Goal: Task Accomplishment & Management: Complete application form

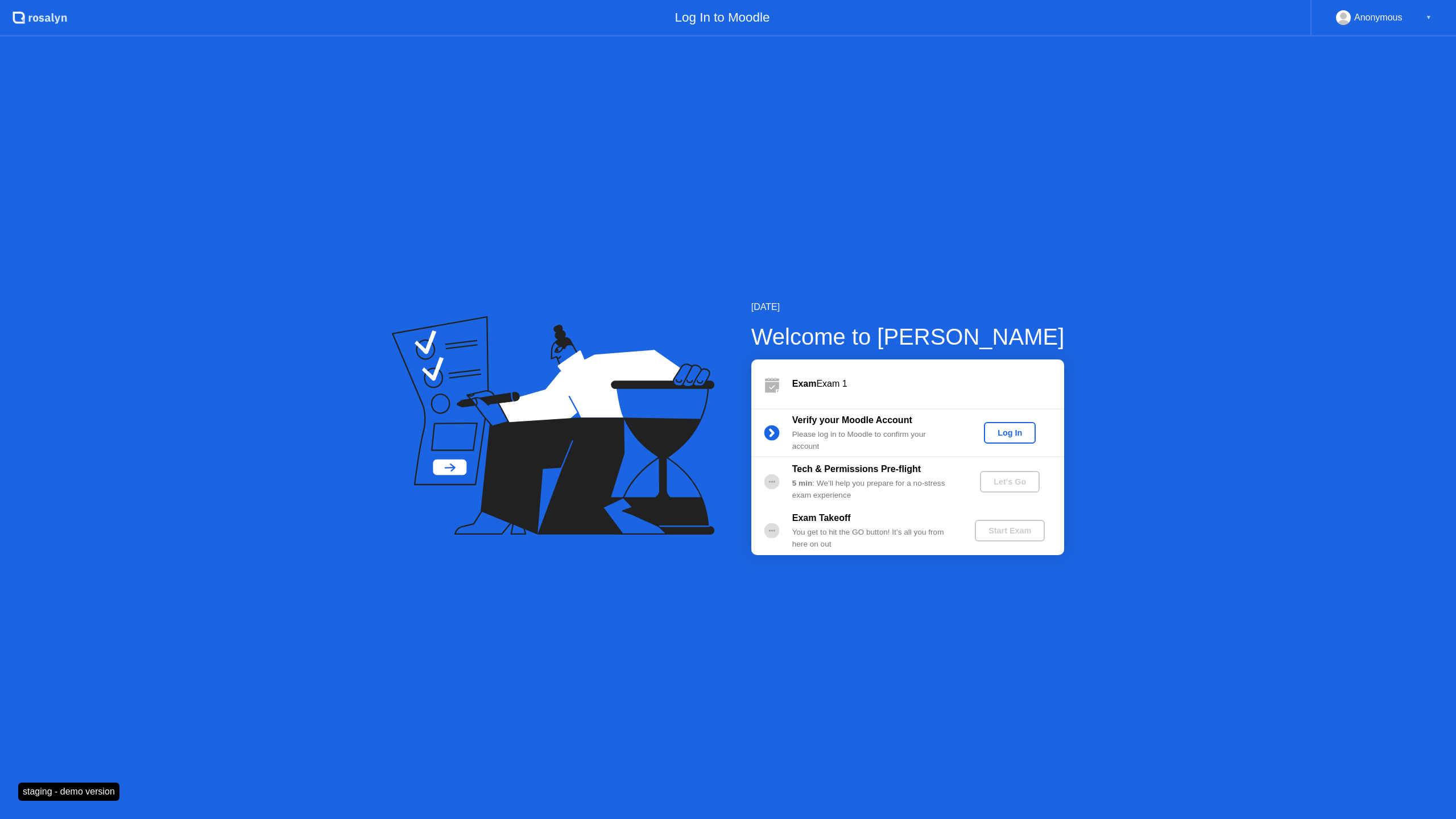
click at [1006, 436] on div "Log In" at bounding box center [1009, 433] width 43 height 9
click at [989, 482] on div "Let's Go" at bounding box center [1010, 482] width 51 height 9
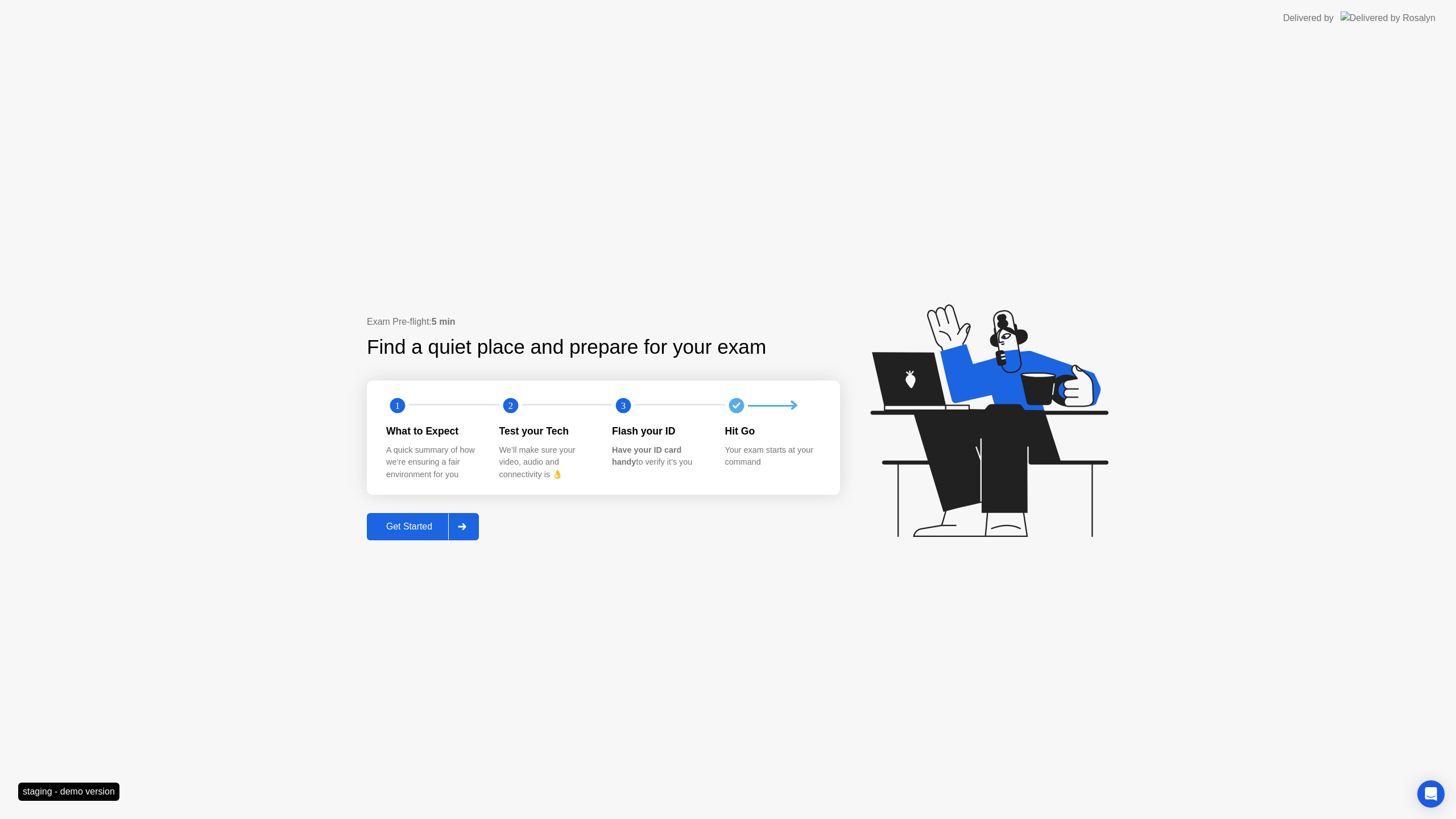
click at [437, 522] on div "Get Started" at bounding box center [410, 526] width 78 height 10
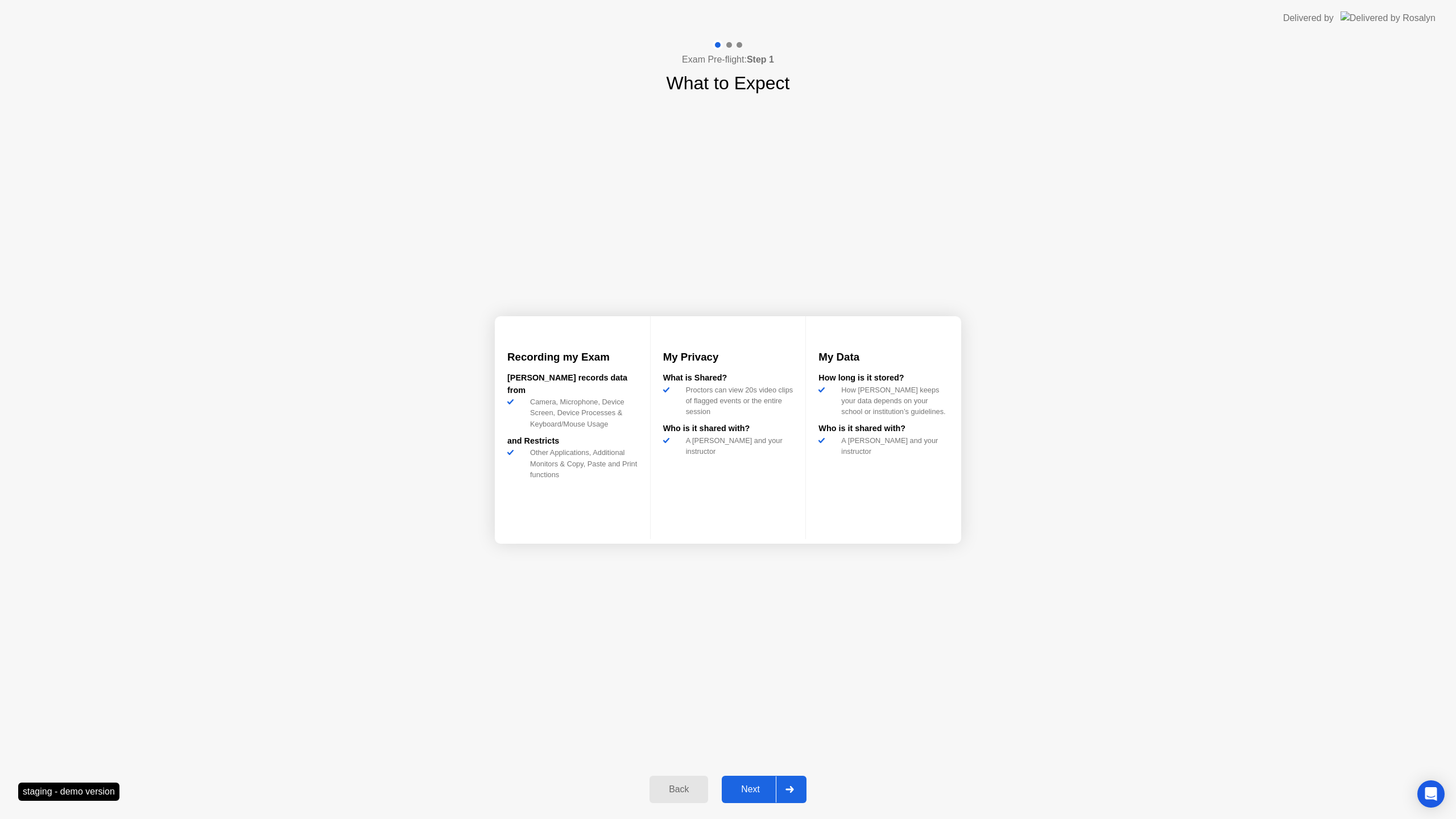
click at [748, 787] on div "Next" at bounding box center [751, 789] width 51 height 10
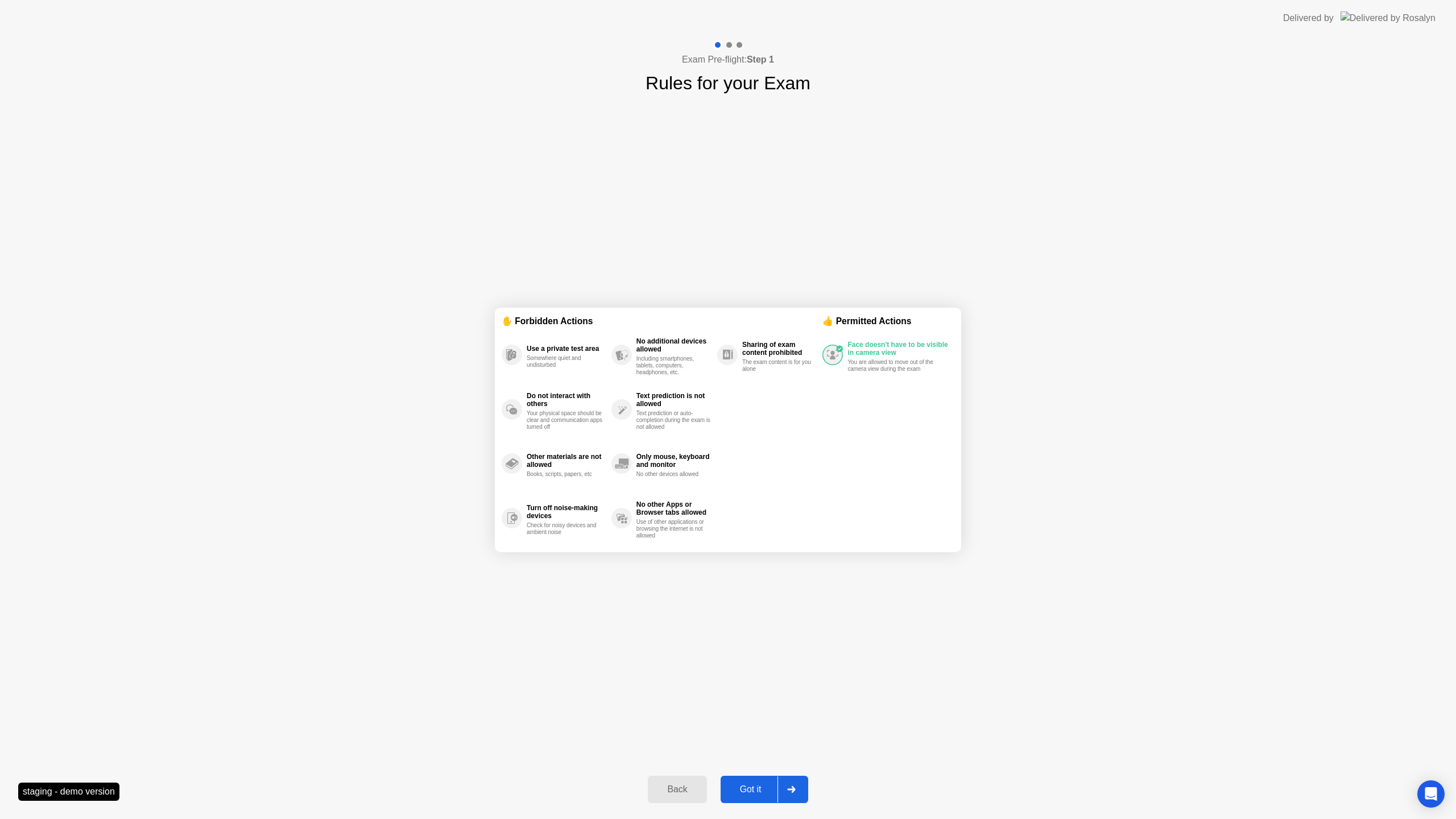
click at [748, 787] on div "Got it" at bounding box center [751, 789] width 53 height 10
select select "**********"
select select "*******"
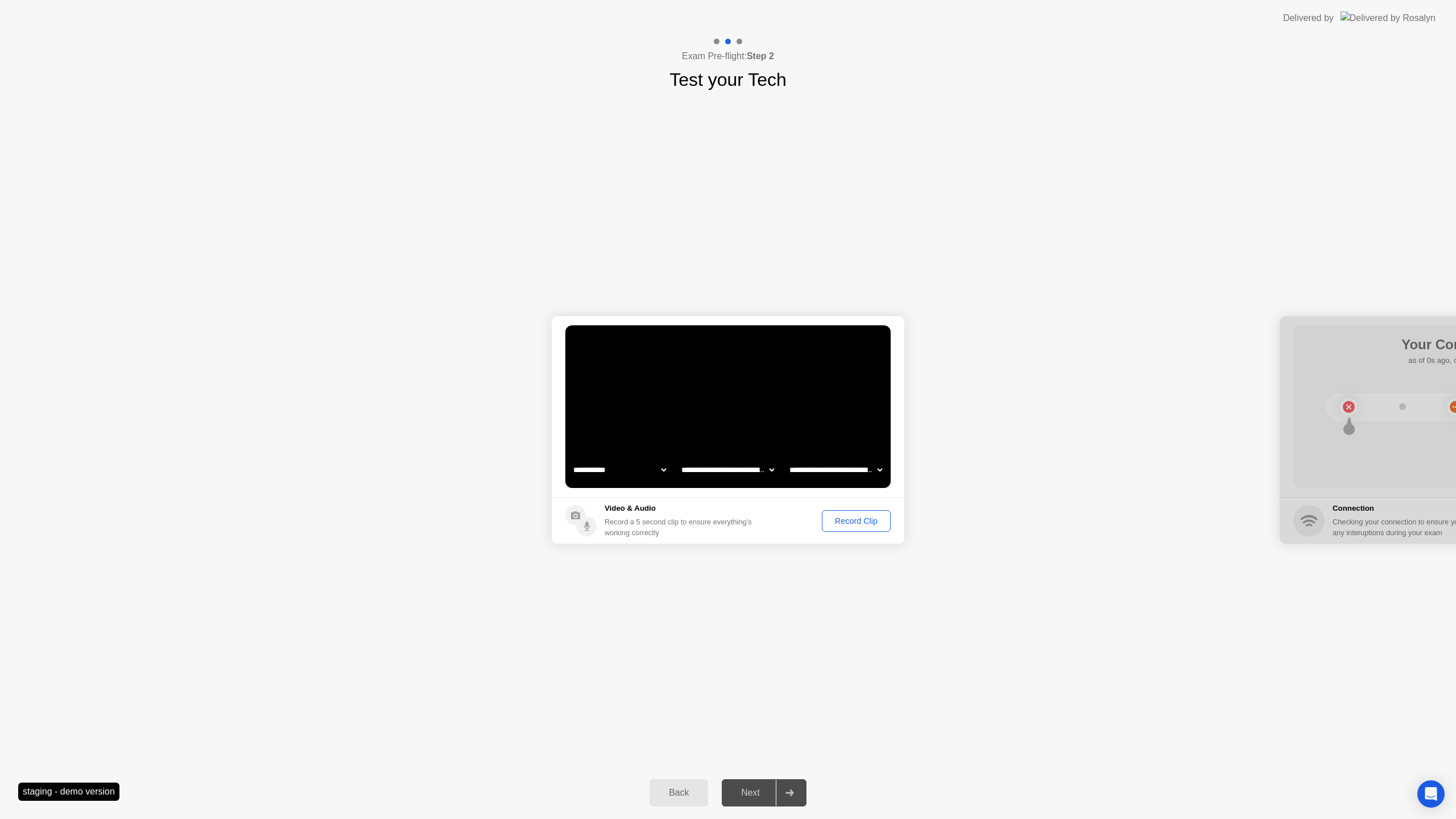
click at [829, 516] on div "Record Clip" at bounding box center [856, 521] width 61 height 9
click at [751, 788] on div "Next" at bounding box center [751, 792] width 51 height 10
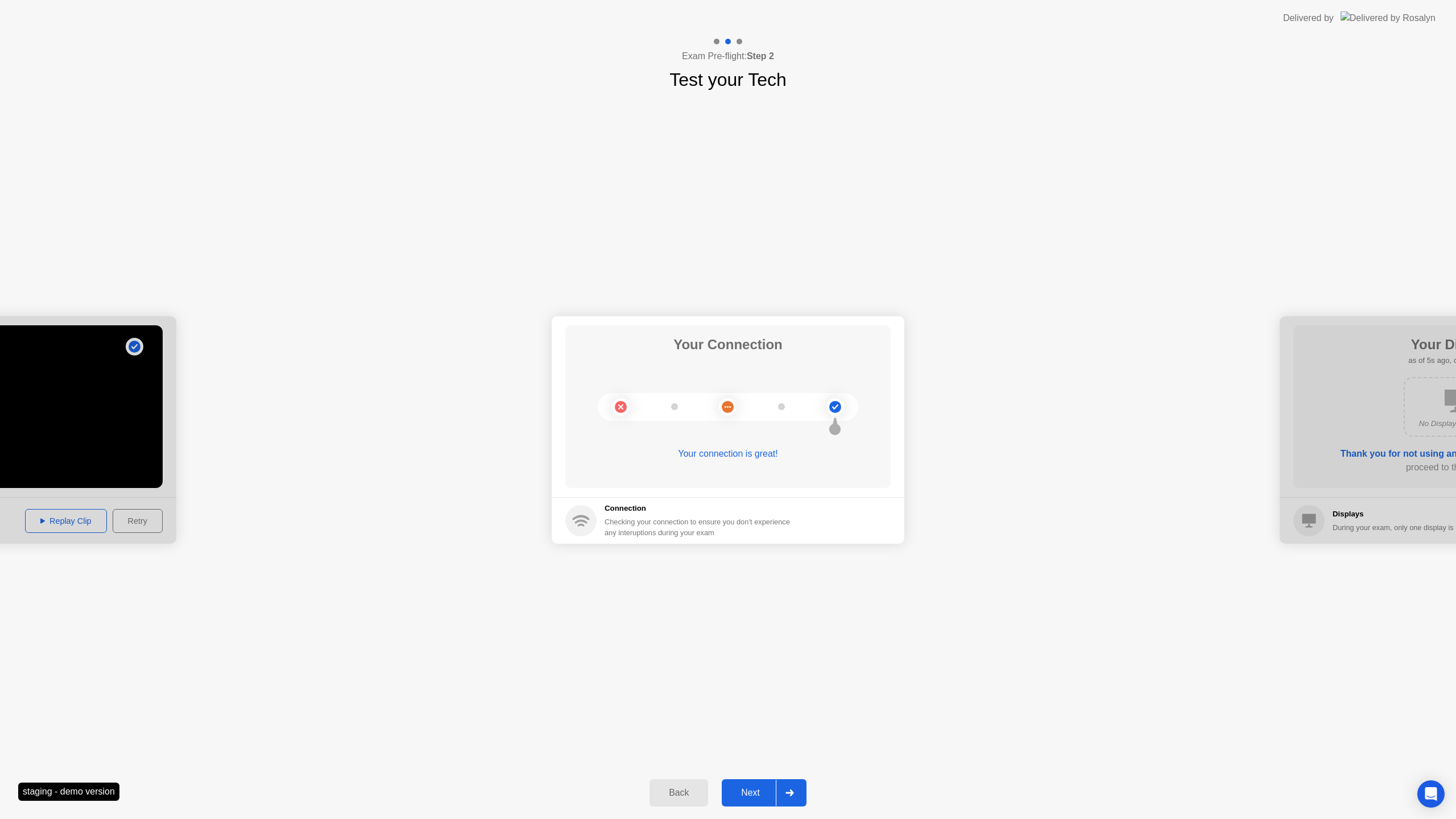
click at [752, 788] on div "Next" at bounding box center [751, 792] width 51 height 10
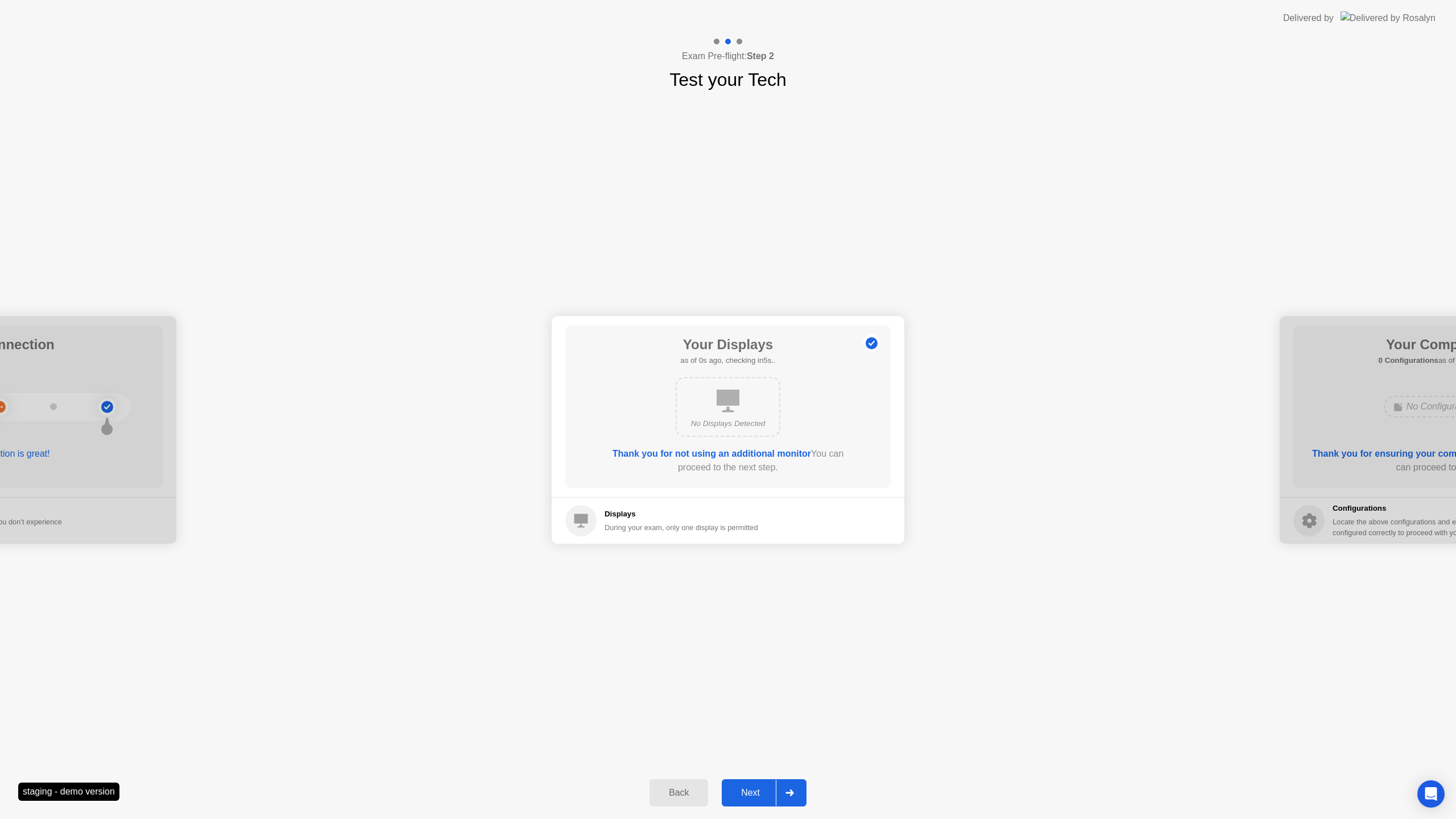
click at [752, 788] on div "Next" at bounding box center [751, 792] width 51 height 10
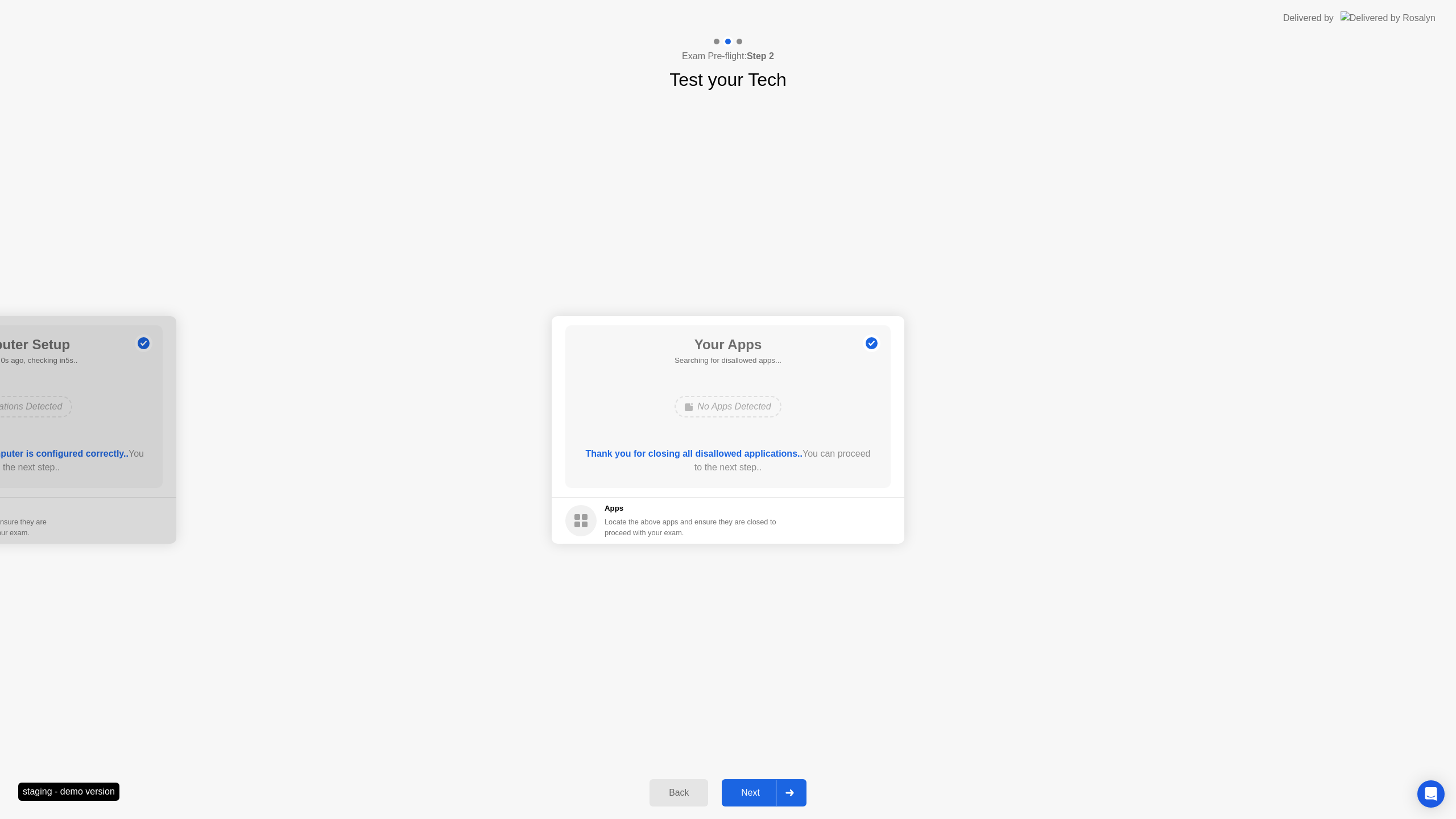
click at [752, 788] on div "Next" at bounding box center [751, 792] width 51 height 10
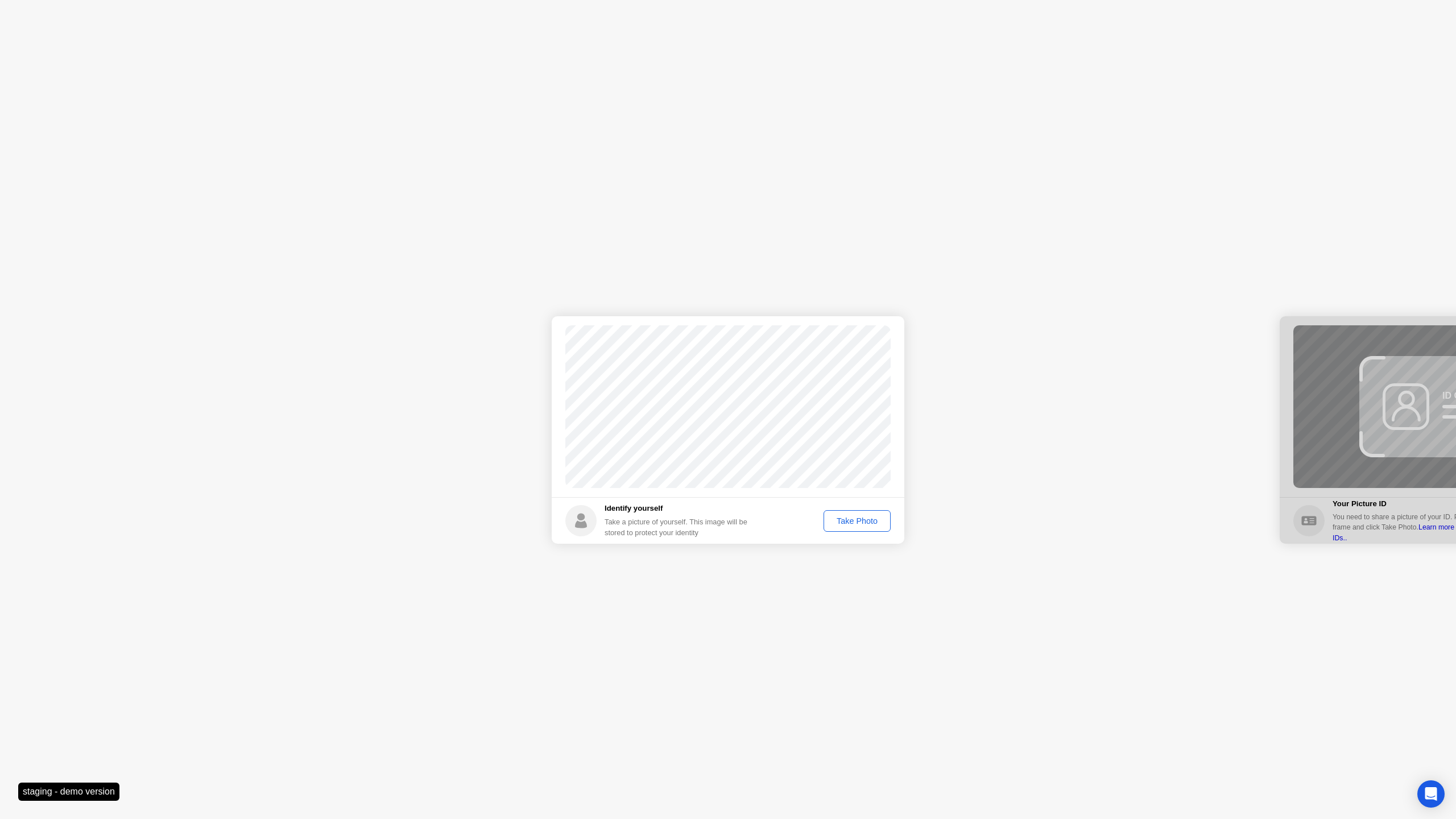
click at [849, 522] on div "Take Photo" at bounding box center [856, 521] width 59 height 9
click at [748, 787] on div "Next" at bounding box center [751, 792] width 51 height 10
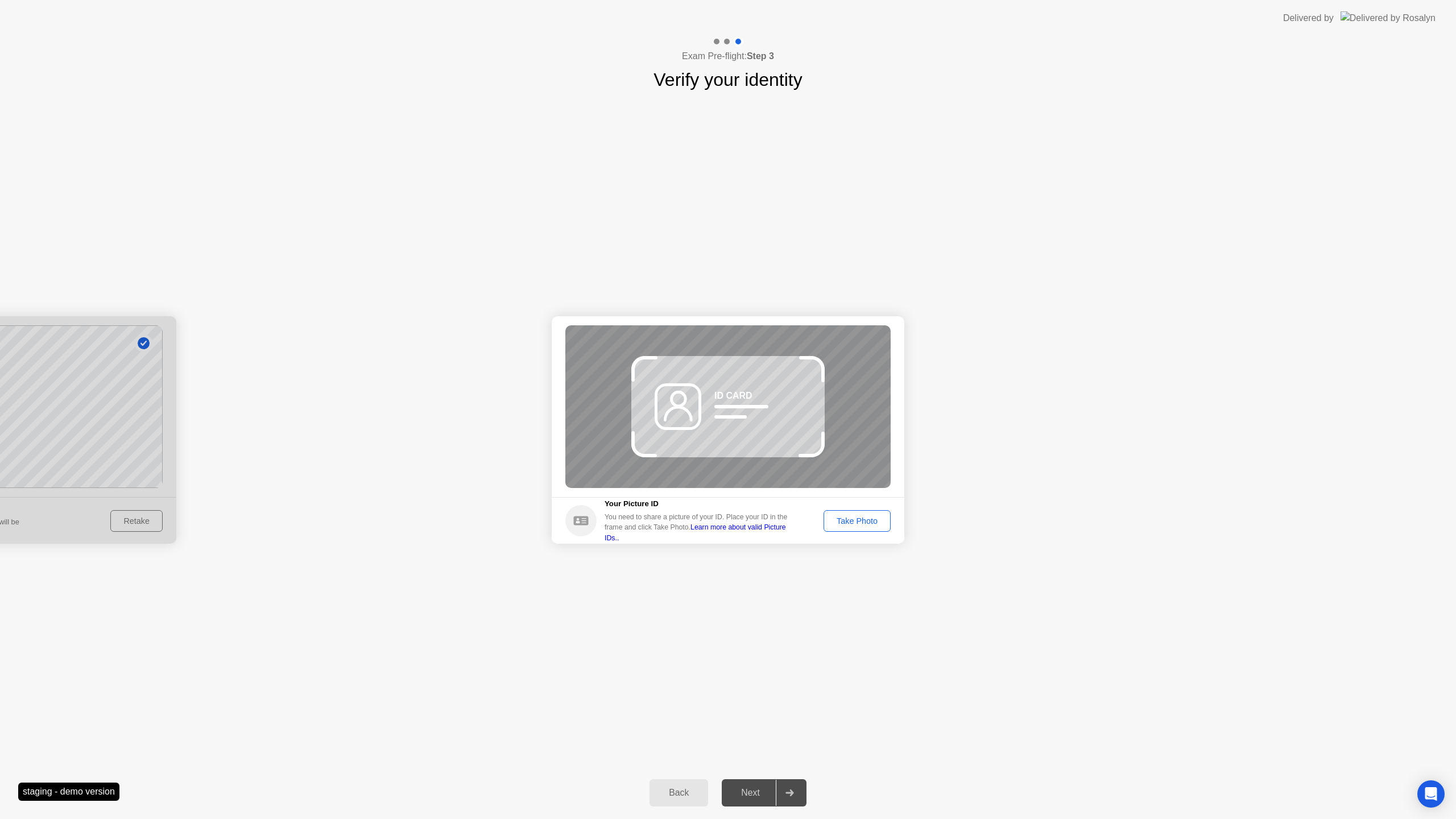
click at [835, 525] on div "Take Photo" at bounding box center [856, 521] width 59 height 9
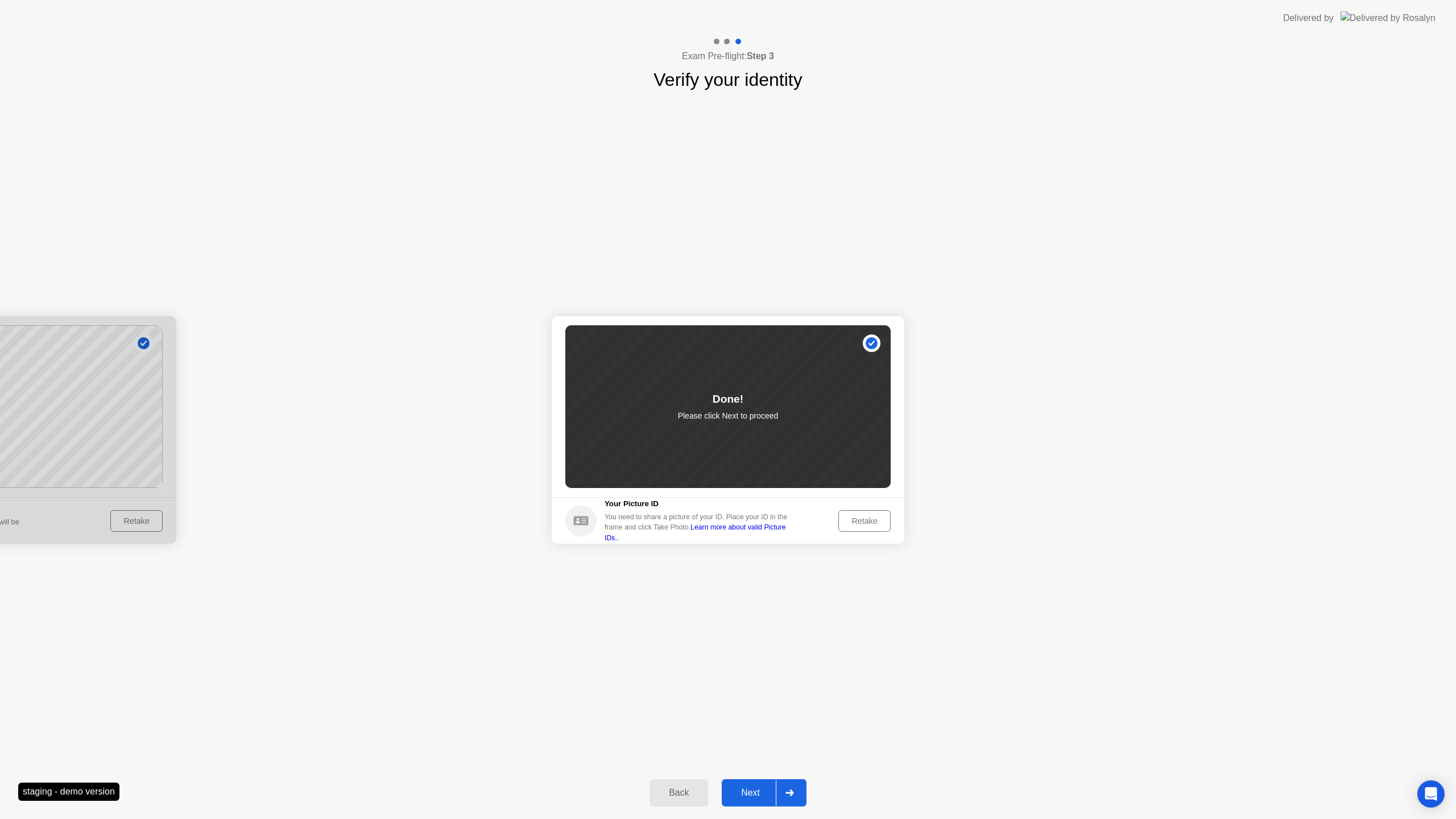
click at [750, 769] on div "Back Next" at bounding box center [728, 793] width 1456 height 52
click at [751, 791] on div "Next" at bounding box center [751, 792] width 51 height 10
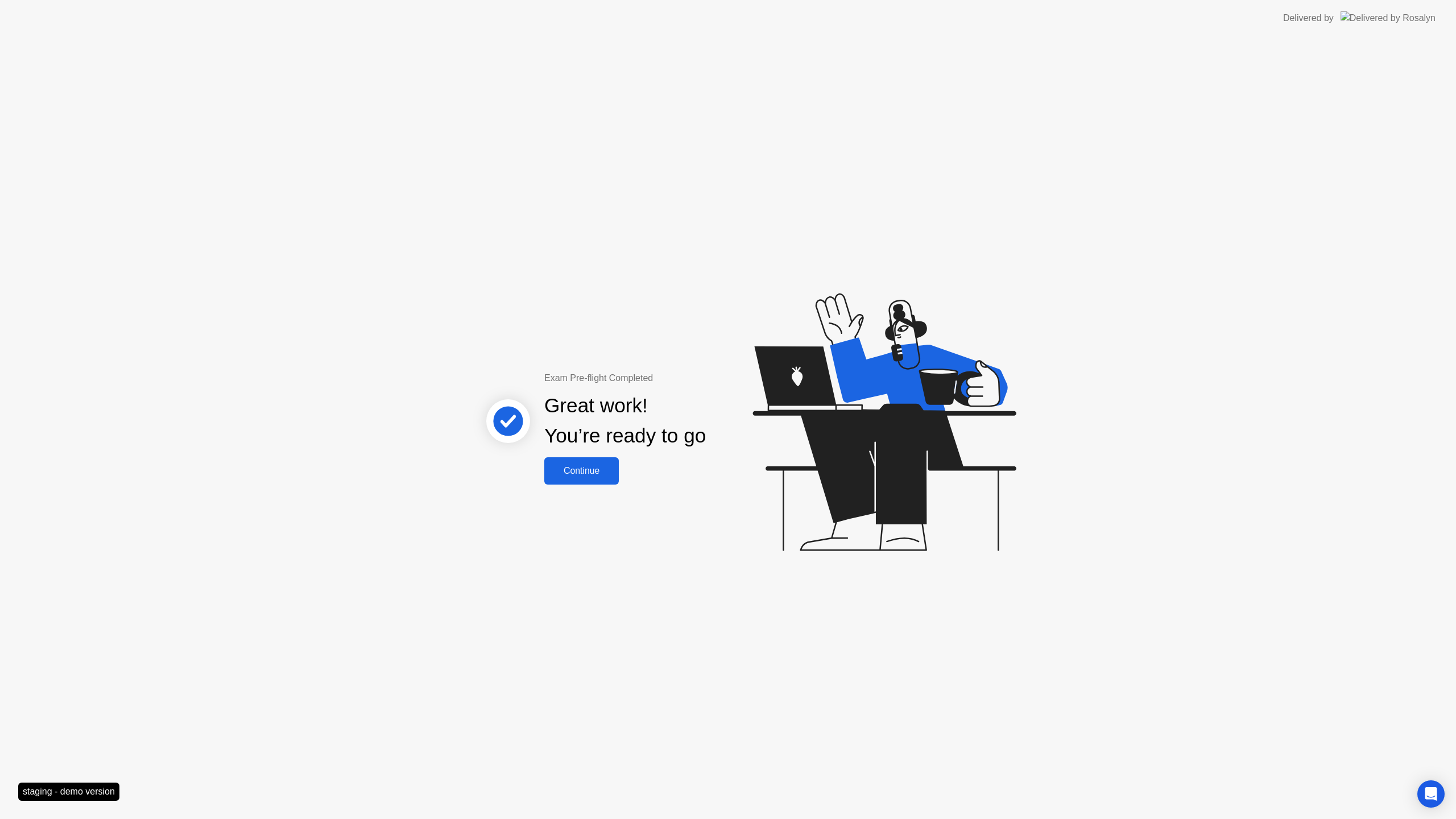
click at [591, 476] on div "Continue" at bounding box center [581, 470] width 68 height 10
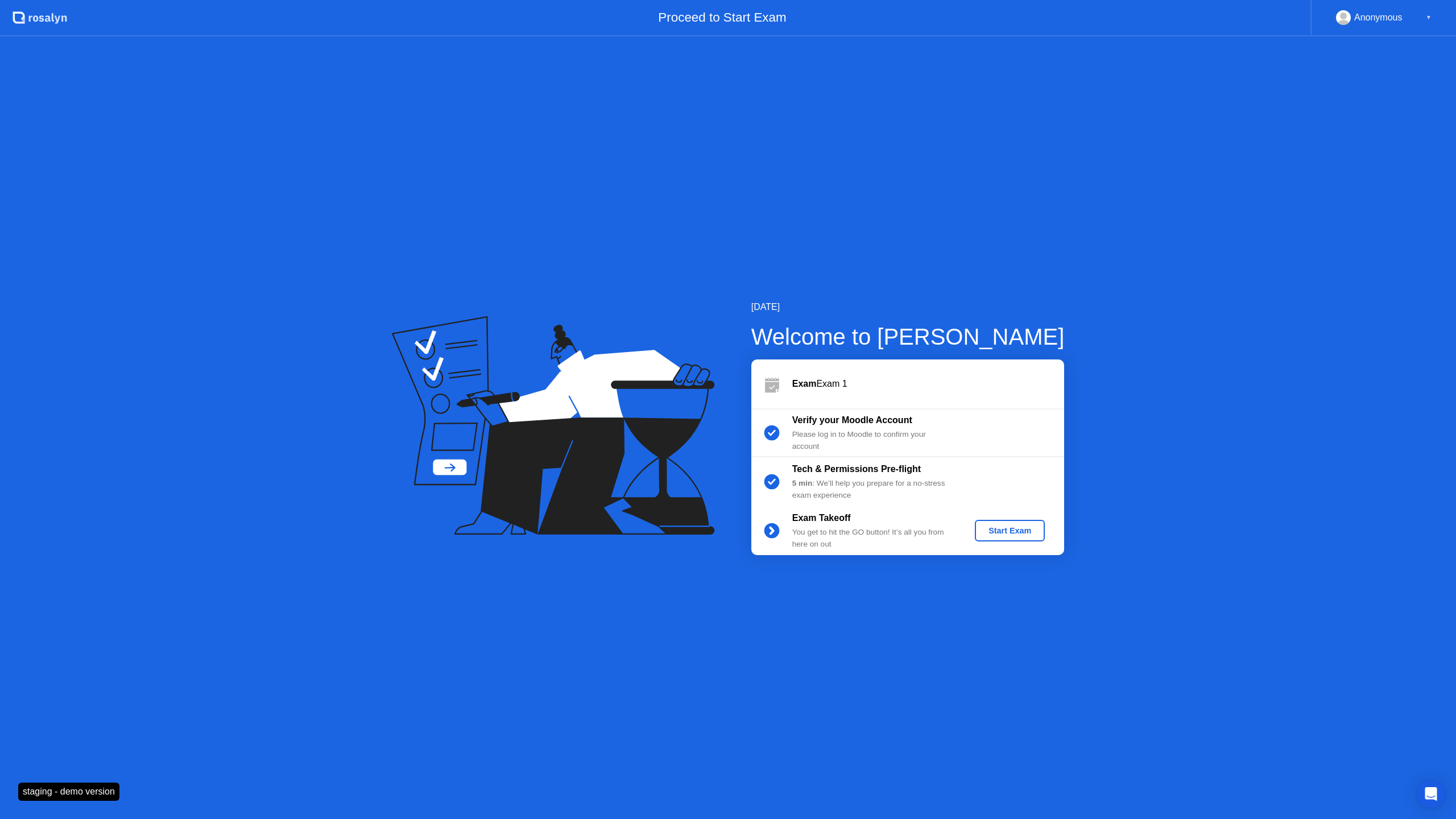
click at [982, 528] on div "Start Exam" at bounding box center [1009, 531] width 61 height 9
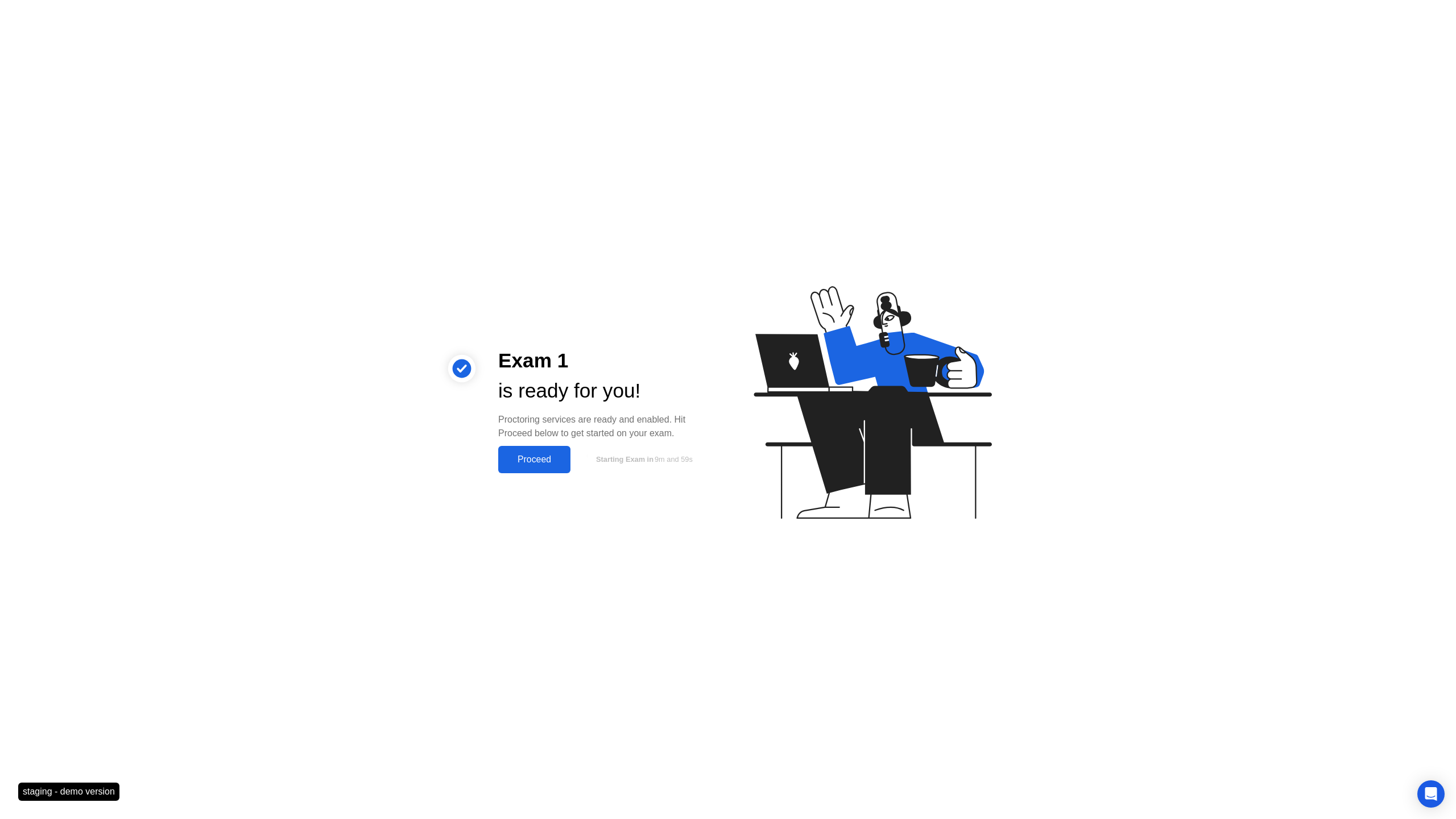
click at [538, 459] on div "Proceed" at bounding box center [534, 459] width 65 height 10
